Goal: Task Accomplishment & Management: Use online tool/utility

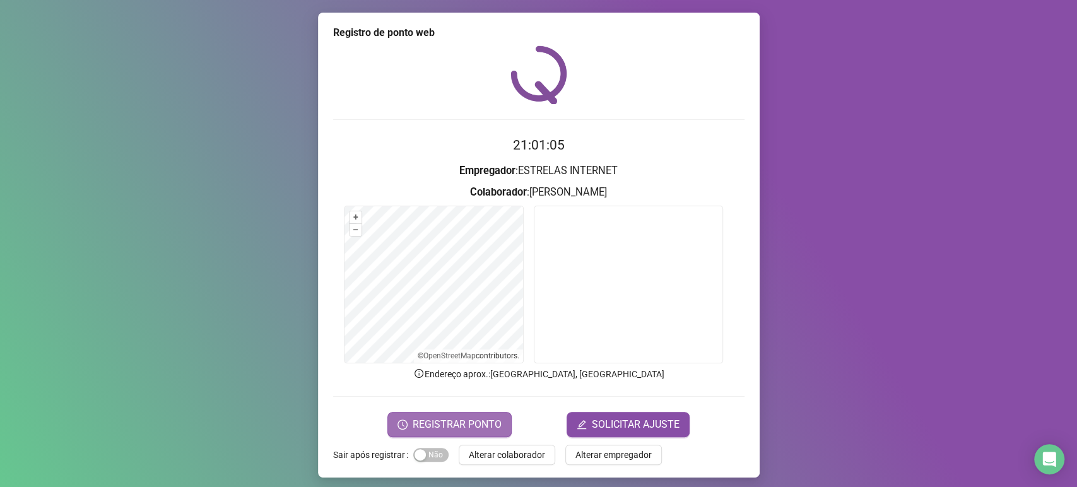
click at [479, 426] on span "REGISTRAR PONTO" at bounding box center [456, 424] width 89 height 15
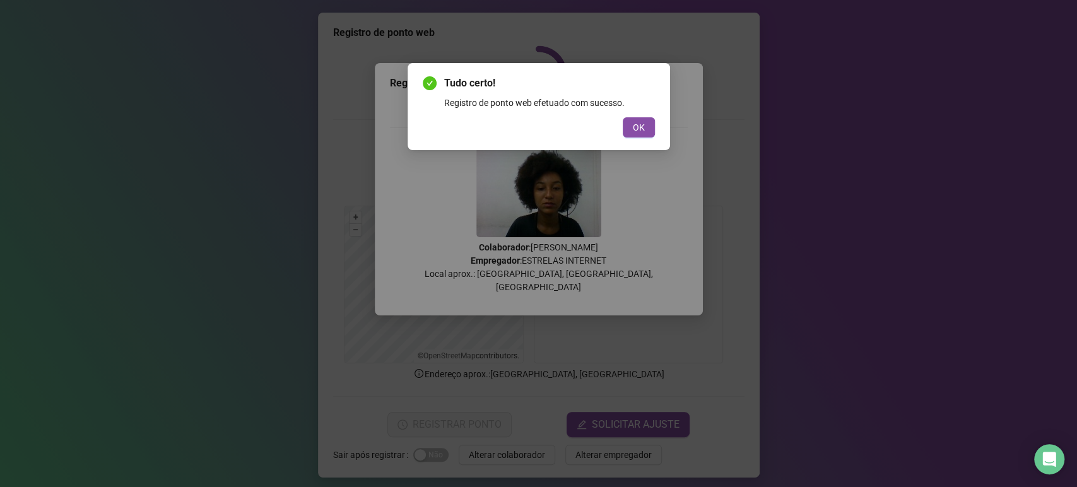
click at [178, 213] on div "Tudo certo! Registro de ponto web efetuado com sucesso. OK" at bounding box center [538, 243] width 1077 height 487
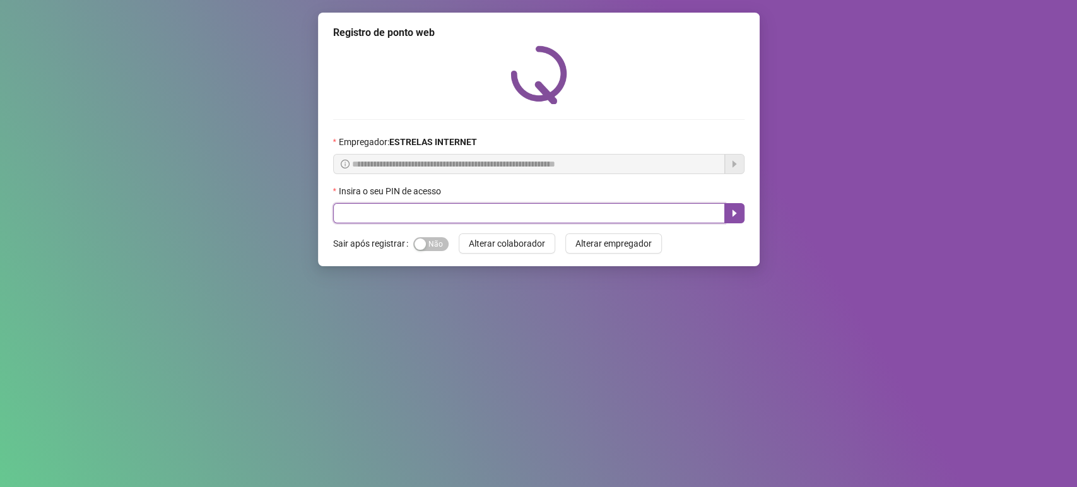
click at [560, 216] on input "text" at bounding box center [529, 213] width 392 height 20
